Goal: Task Accomplishment & Management: Use online tool/utility

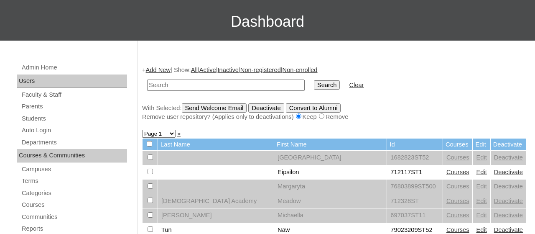
scroll to position [54, 0]
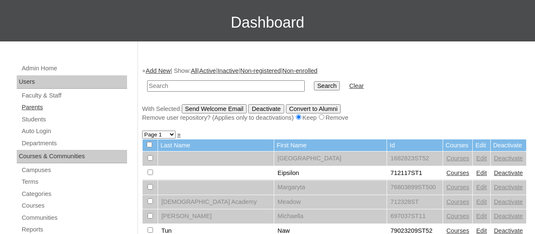
click at [35, 108] on link "Parents" at bounding box center [74, 107] width 106 height 10
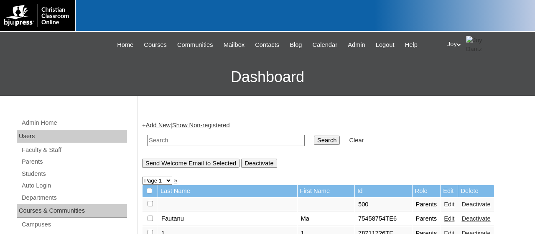
click at [174, 140] on input "text" at bounding box center [226, 140] width 158 height 11
paste input "[EMAIL_ADDRESS][DOMAIN_NAME]"
type input "[EMAIL_ADDRESS][DOMAIN_NAME]"
click at [314, 140] on input "Search" at bounding box center [327, 139] width 26 height 9
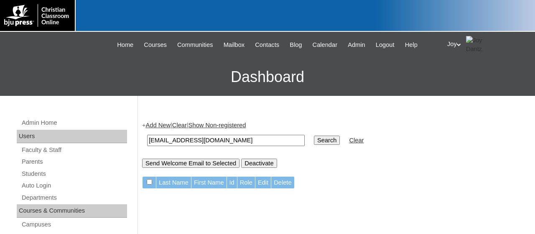
click at [171, 138] on input "[EMAIL_ADDRESS][DOMAIN_NAME]" at bounding box center [226, 140] width 158 height 11
type input "@[DOMAIN_NAME]"
click at [314, 143] on input "Search" at bounding box center [327, 139] width 26 height 9
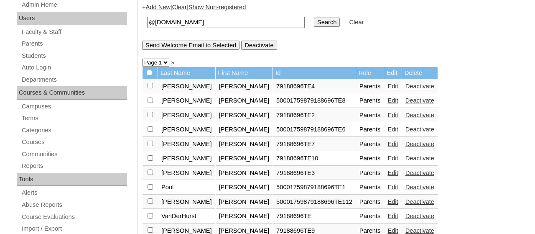
scroll to position [117, 0]
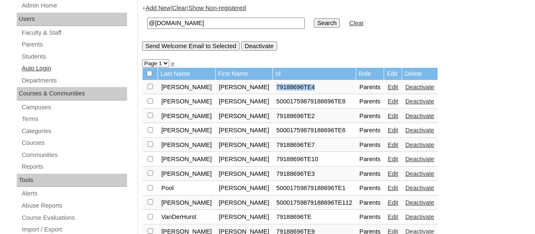
click at [46, 72] on link "Auto Login" at bounding box center [74, 68] width 106 height 10
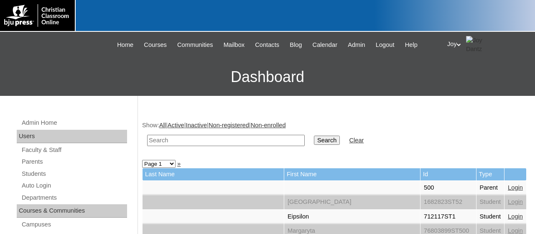
click at [258, 142] on input "text" at bounding box center [226, 140] width 158 height 11
paste input "79188696TE4"
type input "79188696"
click at [314, 135] on input "Search" at bounding box center [327, 139] width 26 height 9
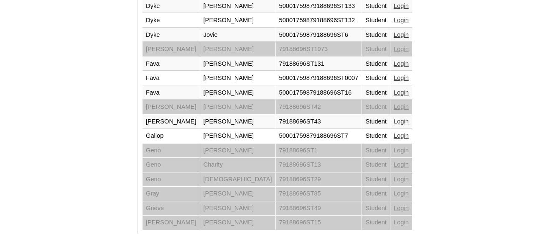
scroll to position [687, 0]
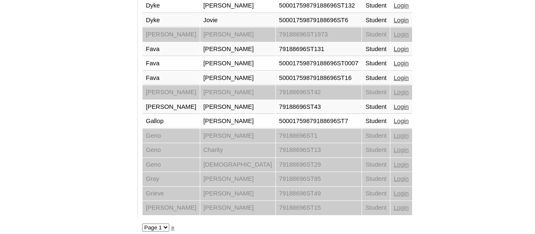
click at [164, 223] on select "Page 1 Page 2 Page 3" at bounding box center [155, 227] width 27 height 8
select select "admin_loginas.php?q=79188696&submit=Search&page=2"
click option "Page 2" at bounding box center [0, 0] width 0 height 0
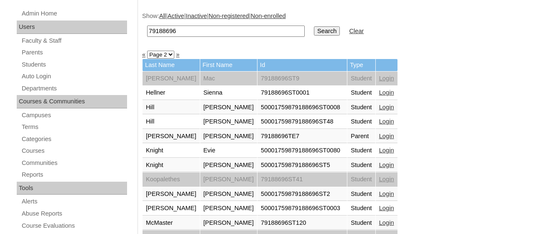
scroll to position [110, 0]
click at [376, 140] on td "Login" at bounding box center [387, 136] width 22 height 14
click at [379, 137] on link "Login" at bounding box center [386, 135] width 15 height 7
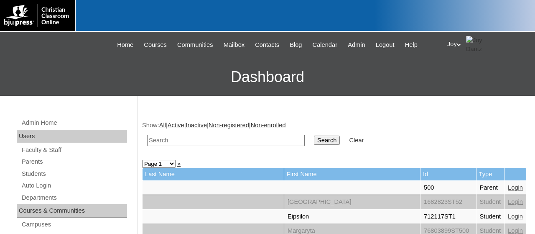
click at [210, 139] on input "text" at bounding box center [226, 140] width 158 height 11
click at [176, 146] on td at bounding box center [226, 140] width 166 height 20
click at [175, 143] on input "text" at bounding box center [226, 140] width 158 height 11
paste input "79188696TE4"
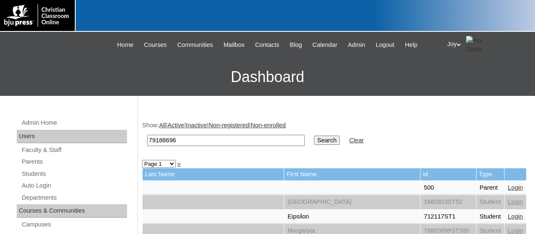
type input "79188696"
click at [314, 135] on input "Search" at bounding box center [327, 139] width 26 height 9
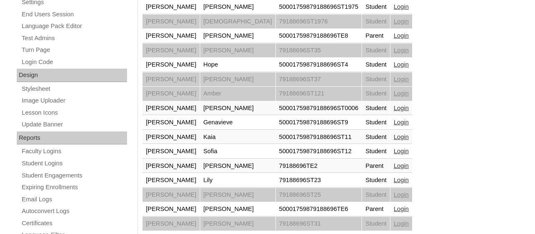
scroll to position [368, 0]
click at [391, 167] on td "Login" at bounding box center [402, 165] width 22 height 14
click at [394, 164] on link "Login" at bounding box center [401, 165] width 15 height 7
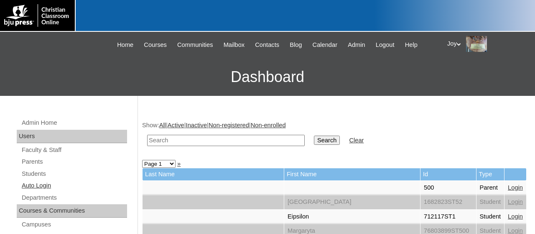
click at [36, 188] on link "Auto Login" at bounding box center [74, 185] width 106 height 10
click at [277, 134] on td at bounding box center [226, 140] width 166 height 20
click at [262, 139] on input "text" at bounding box center [226, 140] width 158 height 11
click at [245, 140] on input "text" at bounding box center [226, 140] width 158 height 11
paste input "79188696TE4"
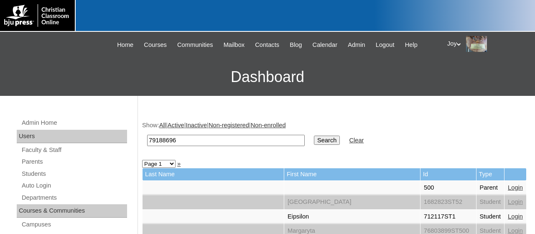
type input "79188696"
click at [314, 135] on input "Search" at bounding box center [327, 139] width 26 height 9
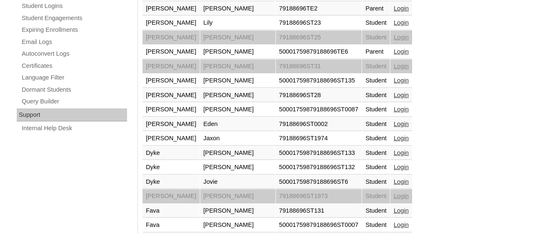
scroll to position [530, 0]
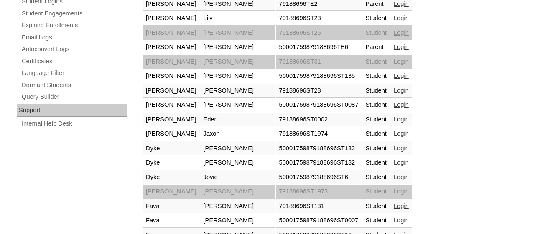
click at [394, 46] on link "Login" at bounding box center [401, 46] width 15 height 7
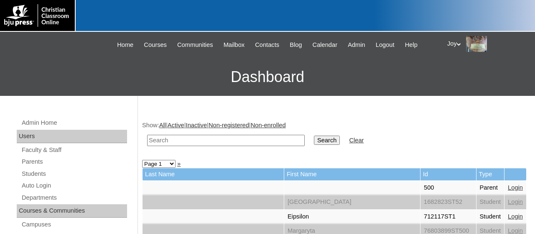
click at [194, 139] on input "text" at bounding box center [226, 140] width 158 height 11
click at [42, 189] on link "Auto Login" at bounding box center [74, 185] width 106 height 10
click at [189, 139] on input "text" at bounding box center [226, 140] width 158 height 11
click at [229, 142] on input "text" at bounding box center [226, 140] width 158 height 11
paste input "79188696TE4"
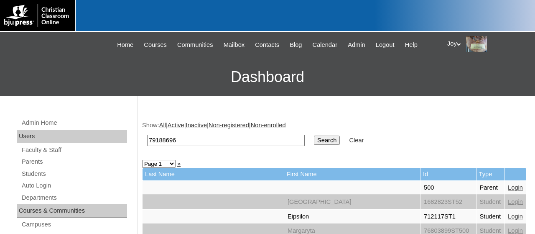
type input "79188696"
click at [314, 135] on input "Search" at bounding box center [327, 139] width 26 height 9
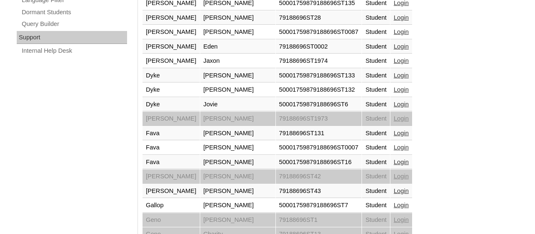
click at [391, 227] on td "Login" at bounding box center [402, 234] width 22 height 14
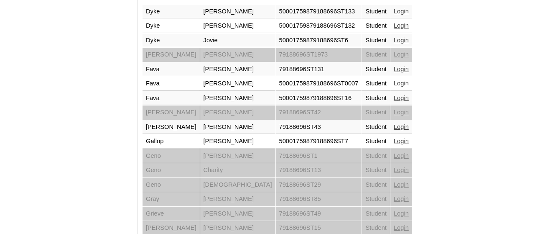
scroll to position [687, 0]
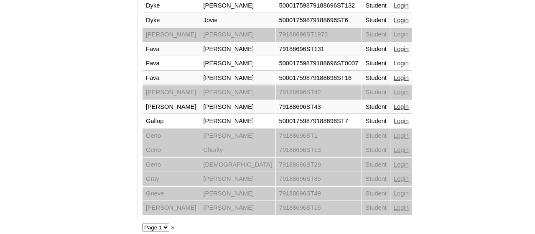
click at [165, 223] on select "Page 1 Page 2 Page 3" at bounding box center [155, 227] width 27 height 8
select select "admin_loginas.php?q=79188696&submit=Search&page=2"
click option "Page 2" at bounding box center [0, 0] width 0 height 0
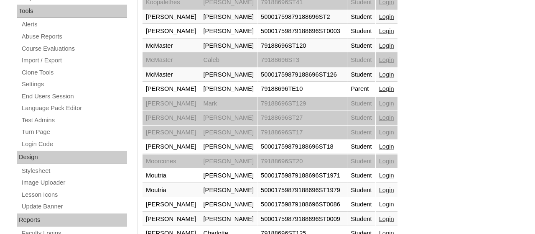
scroll to position [286, 0]
click at [379, 89] on link "Login" at bounding box center [386, 88] width 15 height 7
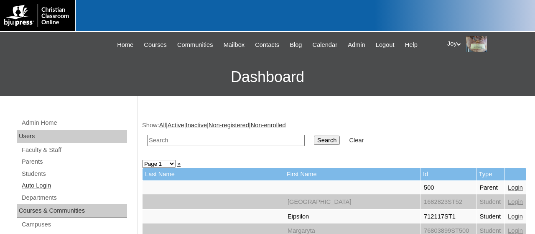
click at [44, 186] on link "Auto Login" at bounding box center [74, 185] width 106 height 10
paste input "79188696TE4"
type input "79188696"
click at [314, 135] on input "Search" at bounding box center [327, 139] width 26 height 9
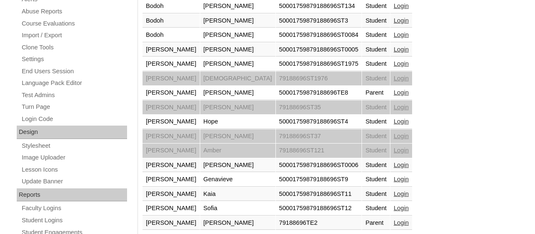
scroll to position [314, 0]
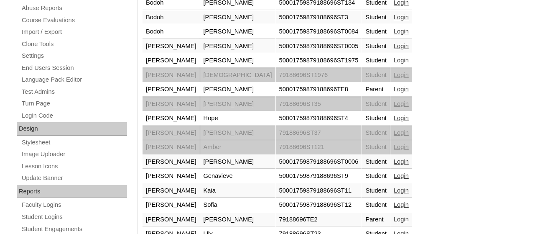
click at [399, 159] on div "Show: All | Active | Inactive | Non-registered | Non-enrolled 79188696 Search C…" at bounding box center [332, 200] width 389 height 805
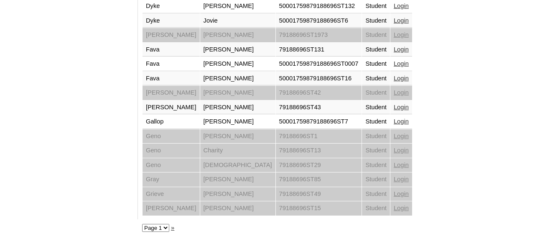
scroll to position [687, 0]
click at [163, 223] on select "Page 1 Page 2 Page 3" at bounding box center [155, 227] width 27 height 8
select select "admin_loginas.php?q=79188696&submit=Search&page=2"
click option "Page 2" at bounding box center [0, 0] width 0 height 0
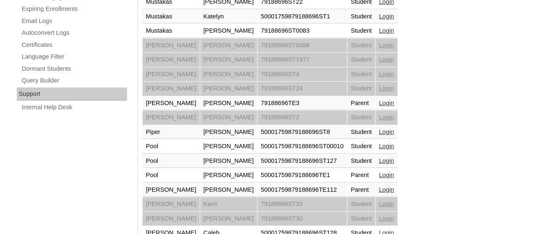
scroll to position [547, 0]
click at [376, 104] on td "Login" at bounding box center [387, 103] width 22 height 14
click at [376, 102] on td "Login" at bounding box center [387, 103] width 22 height 14
click at [379, 100] on link "Login" at bounding box center [386, 102] width 15 height 7
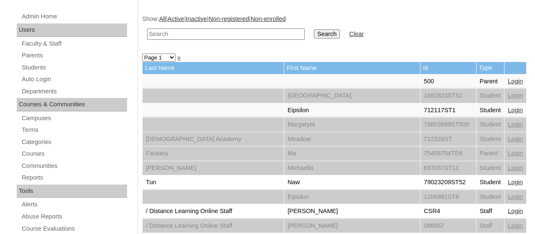
scroll to position [106, 0]
click at [42, 79] on link "Auto Login" at bounding box center [74, 79] width 106 height 10
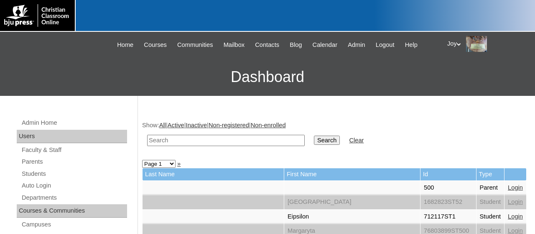
click at [260, 145] on input "text" at bounding box center [226, 140] width 158 height 11
paste input "79188696TE4"
type input "79188696"
click at [314, 135] on input "Search" at bounding box center [327, 139] width 26 height 9
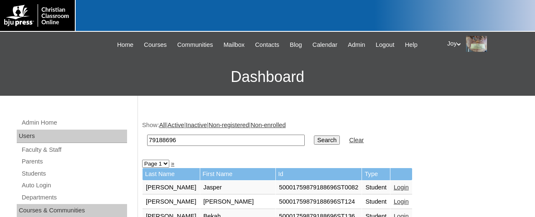
scroll to position [193, 0]
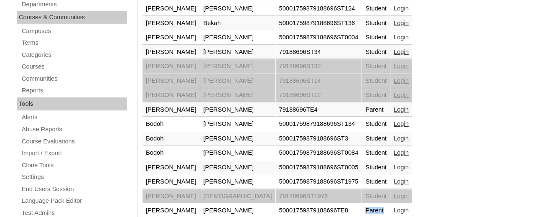
click at [394, 212] on link "Login" at bounding box center [401, 210] width 15 height 7
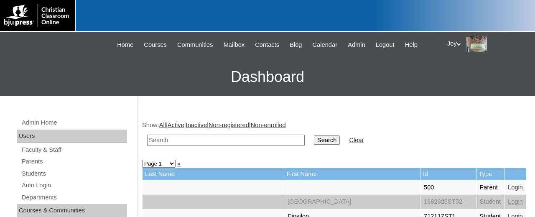
click at [28, 187] on link "Auto Login" at bounding box center [74, 185] width 106 height 10
click at [174, 142] on input "text" at bounding box center [226, 140] width 158 height 11
paste input "79188696TE4"
type input "79188696"
click at [314, 135] on input "Search" at bounding box center [327, 139] width 26 height 9
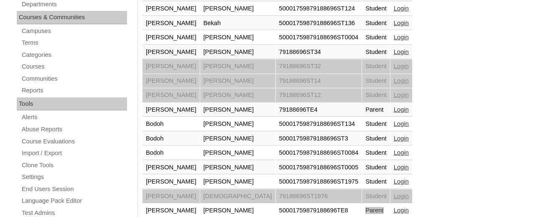
scroll to position [422, 0]
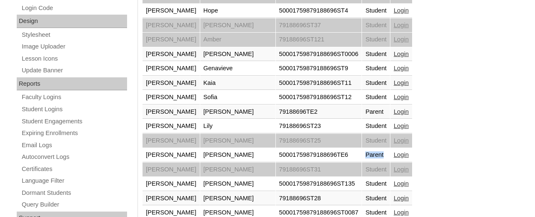
click at [394, 108] on link "Login" at bounding box center [401, 111] width 15 height 7
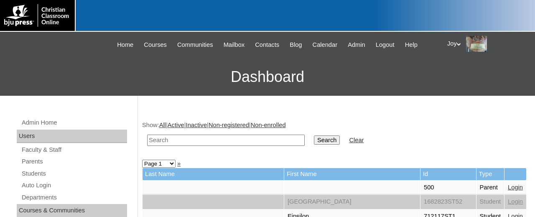
click at [455, 42] on div "Joy My Profile My Settings Logout" at bounding box center [486, 44] width 79 height 16
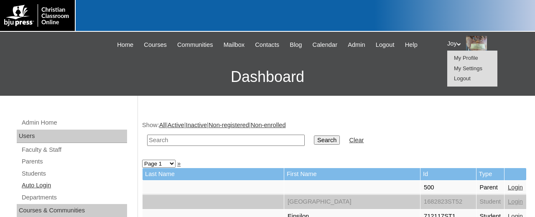
click at [42, 187] on link "Auto Login" at bounding box center [74, 185] width 106 height 10
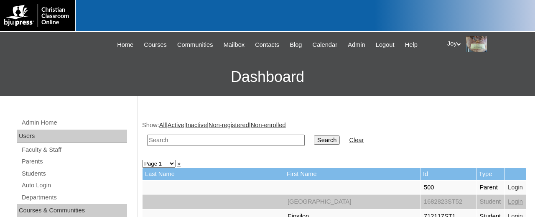
click at [175, 141] on input "text" at bounding box center [226, 140] width 158 height 11
paste input "79188696TE4"
type input "79188696"
click at [314, 135] on input "Search" at bounding box center [327, 139] width 26 height 9
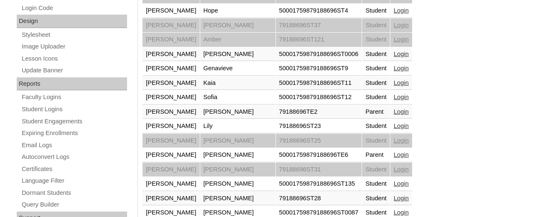
scroll to position [53, 0]
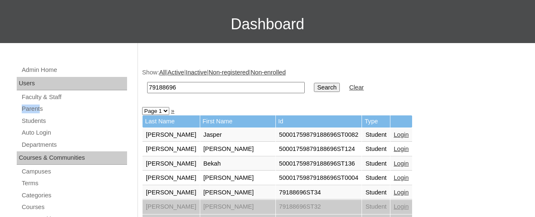
click at [142, 107] on select "Page 1 Page 2 Page 3" at bounding box center [155, 111] width 27 height 8
select select "admin_loginas.php?q=79188696&submit=Search&page=2"
click option "Page 2" at bounding box center [0, 0] width 0 height 0
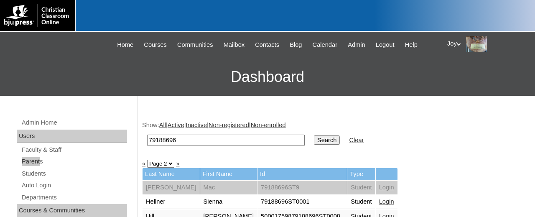
scroll to position [136, 0]
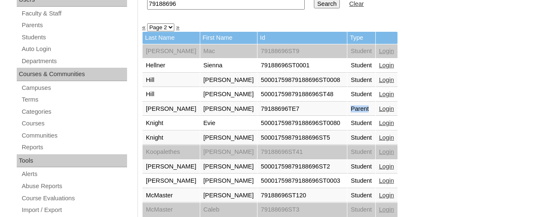
click at [379, 108] on link "Login" at bounding box center [386, 108] width 15 height 7
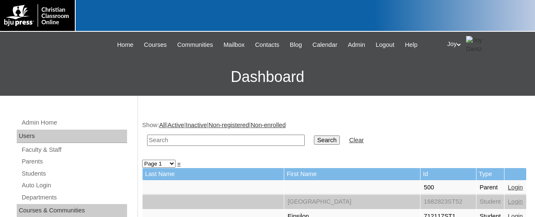
click at [162, 137] on input "text" at bounding box center [226, 140] width 158 height 11
paste input "79188696TE4"
type input "79188696"
click at [314, 135] on input "Search" at bounding box center [327, 139] width 26 height 9
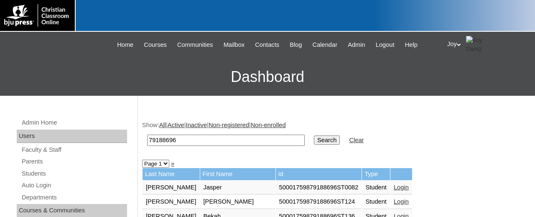
click at [142, 160] on select "Page 1 Page 2 Page 3" at bounding box center [155, 164] width 27 height 8
select select "admin_loginas.php?revert=&q=79188696&submit=Search&page=2"
click option "Page 2" at bounding box center [0, 0] width 0 height 0
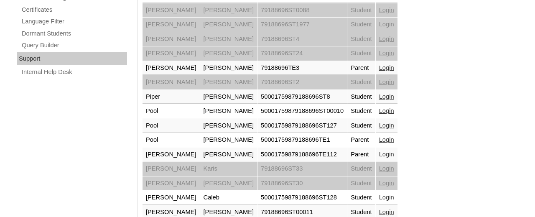
scroll to position [584, 0]
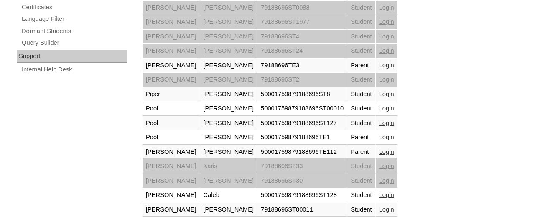
click at [379, 150] on link "Login" at bounding box center [386, 151] width 15 height 7
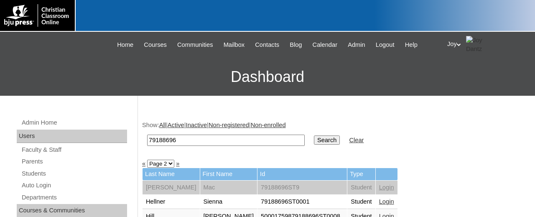
scroll to position [583, 0]
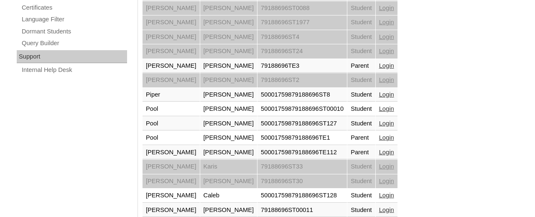
click at [379, 134] on link "Login" at bounding box center [386, 137] width 15 height 7
